Goal: Transaction & Acquisition: Download file/media

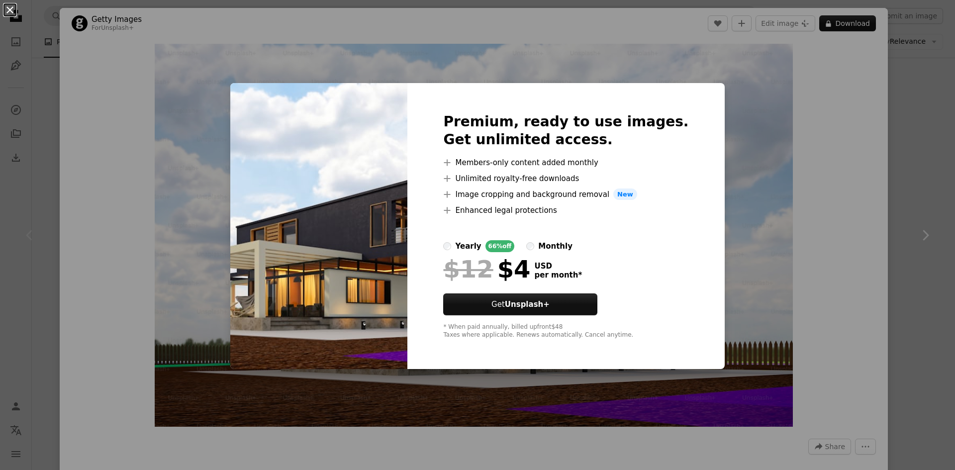
click at [7, 15] on button "An X shape" at bounding box center [10, 10] width 12 height 12
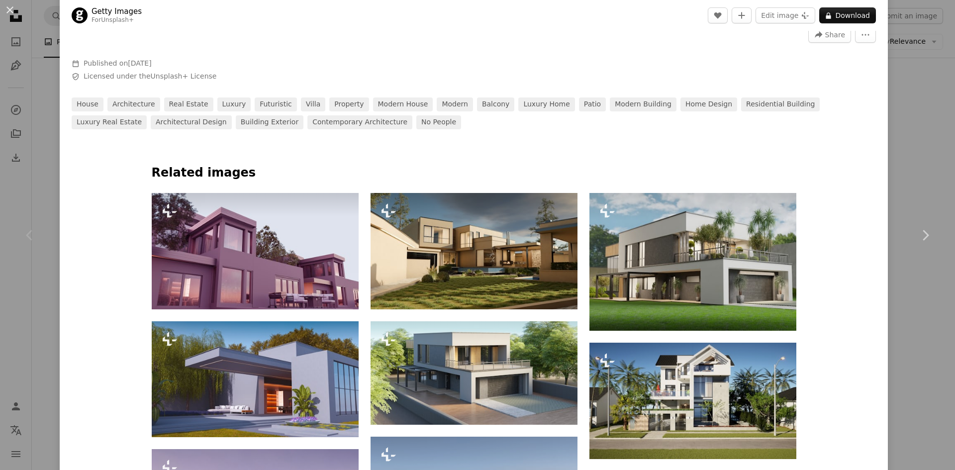
scroll to position [497, 0]
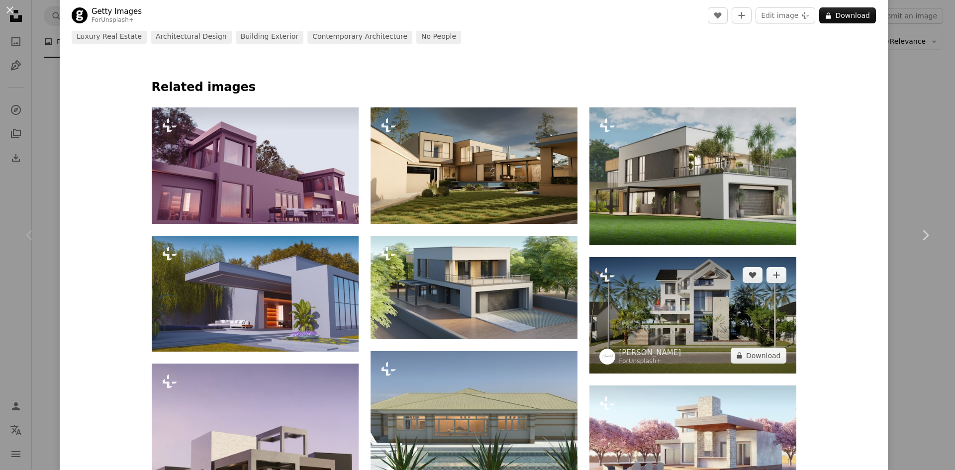
click at [731, 335] on img at bounding box center [692, 315] width 207 height 116
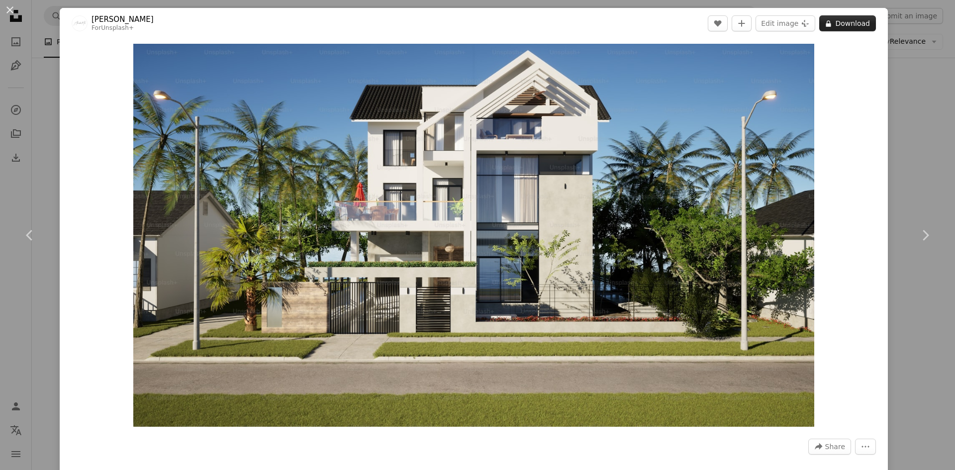
click at [840, 18] on button "A lock Download" at bounding box center [847, 23] width 57 height 16
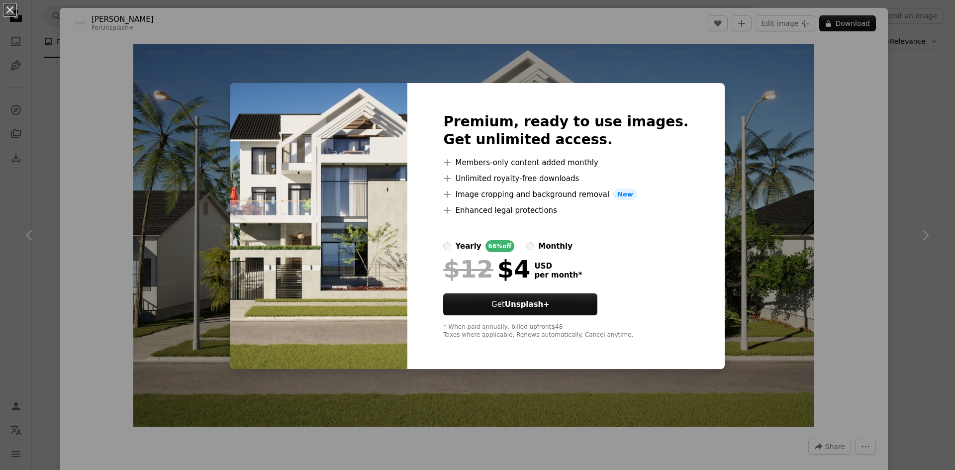
click at [577, 89] on div "Premium, ready to use images. Get unlimited access. A plus sign Members-only co…" at bounding box center [565, 226] width 317 height 286
click at [305, 235] on img at bounding box center [318, 226] width 177 height 286
click at [12, 8] on button "An X shape" at bounding box center [10, 10] width 12 height 12
